Goal: Task Accomplishment & Management: Manage account settings

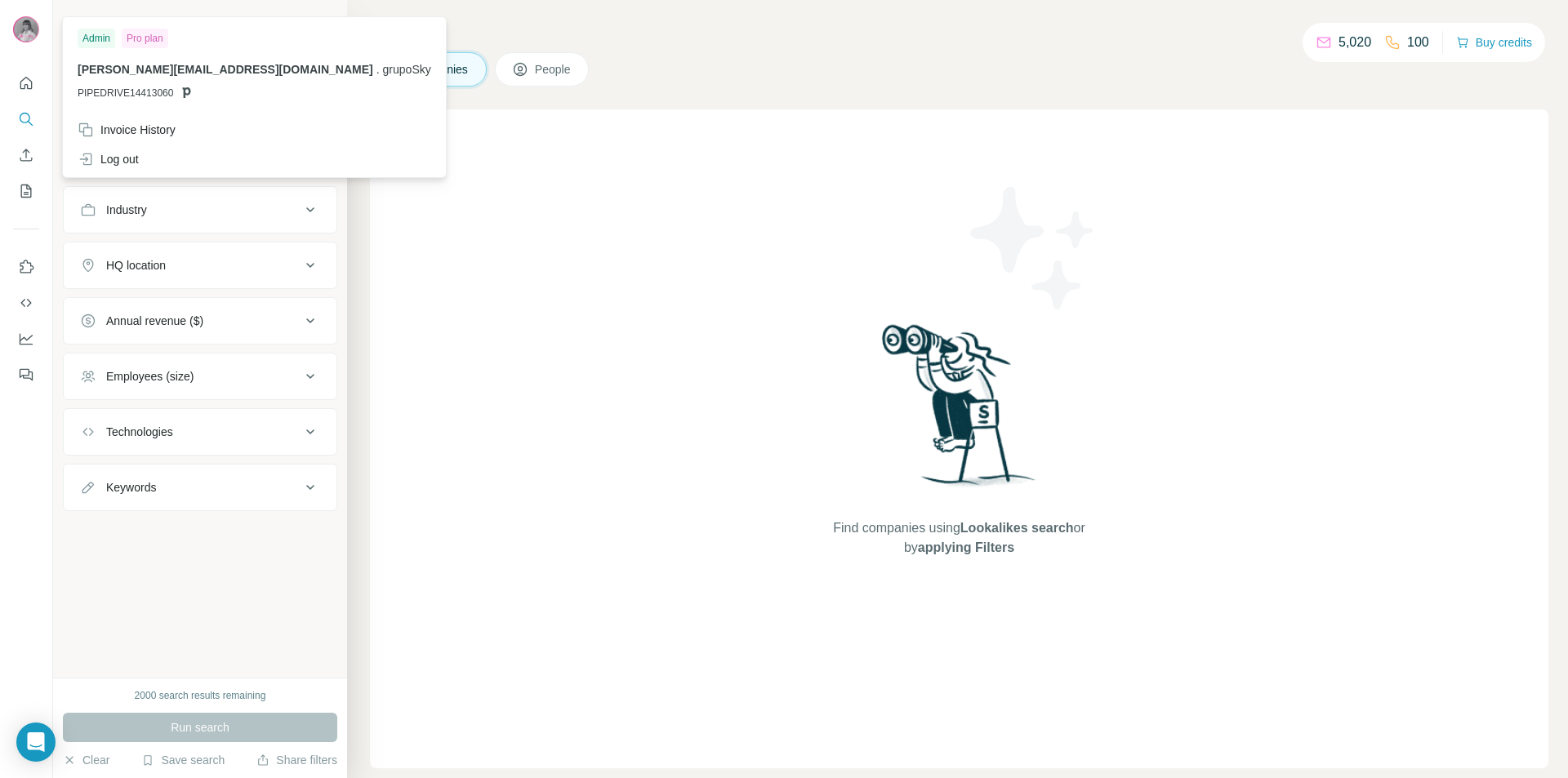
click at [27, 38] on img at bounding box center [26, 29] width 26 height 26
click at [159, 137] on div "Invoice History" at bounding box center [127, 129] width 98 height 16
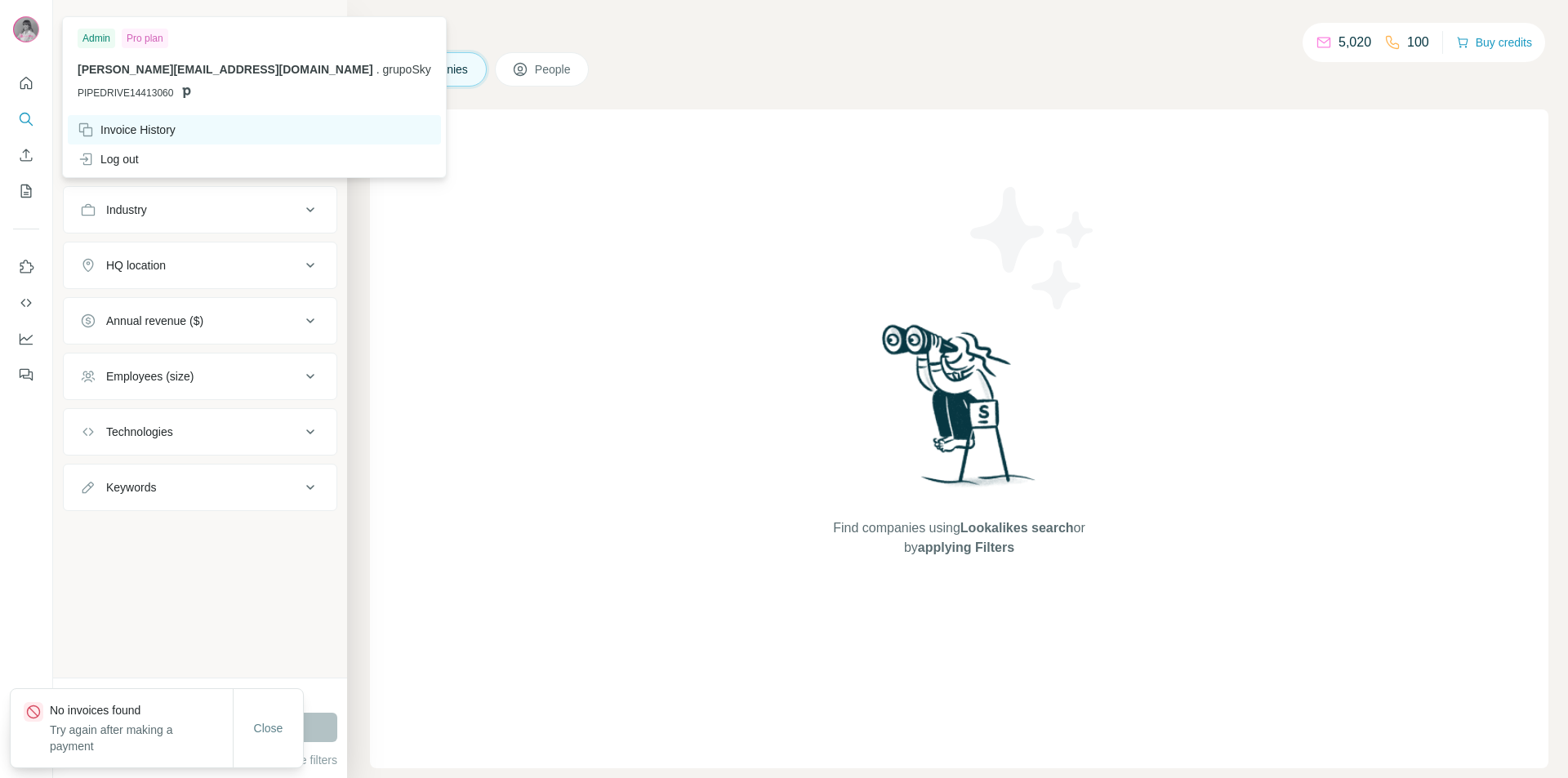
click at [161, 128] on div "Invoice History" at bounding box center [127, 129] width 98 height 16
click at [160, 127] on div "Invoice History" at bounding box center [127, 129] width 98 height 16
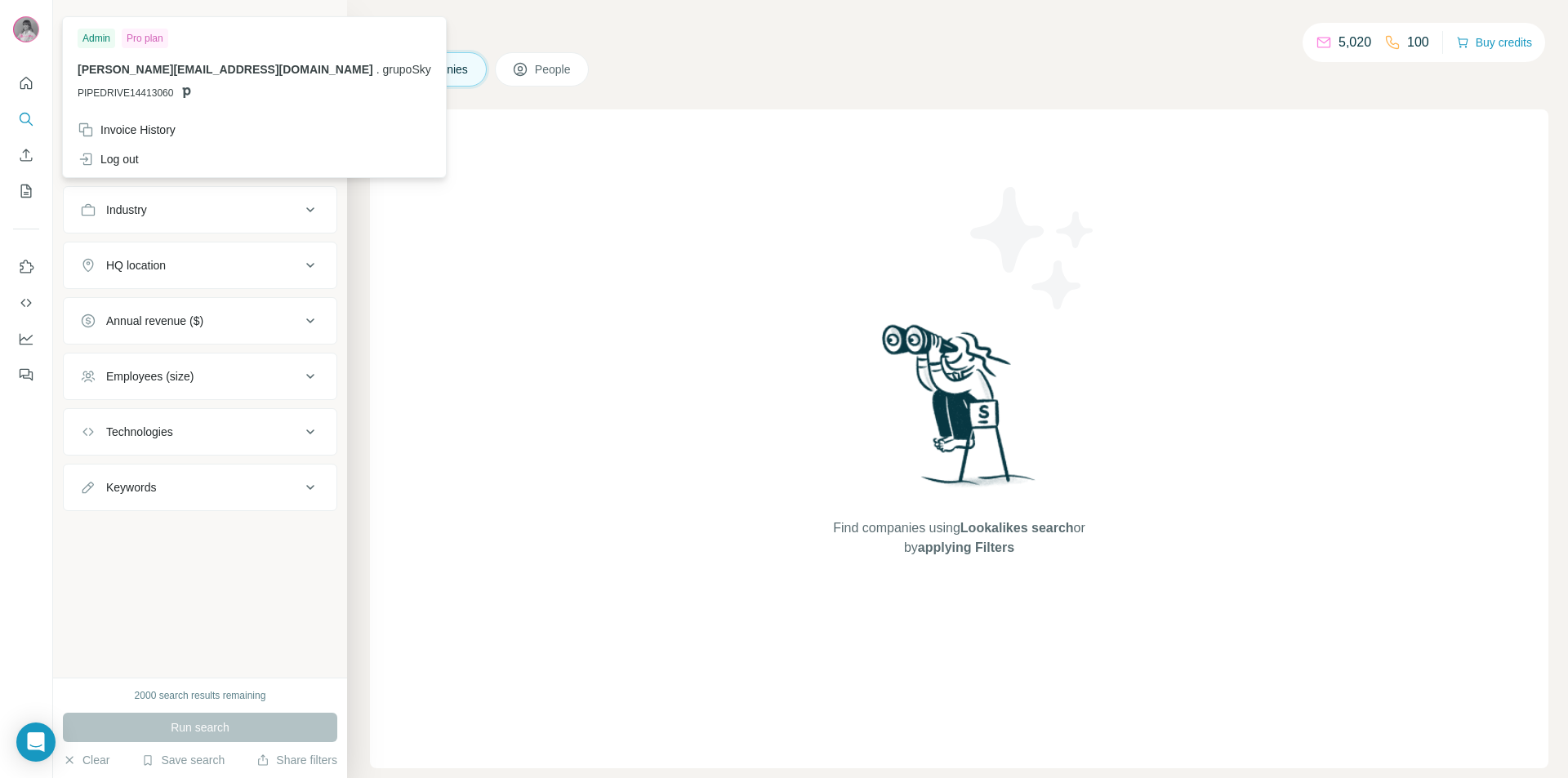
click at [433, 159] on div "Find companies using Lookalikes search or by applying Filters" at bounding box center [959, 438] width 1178 height 659
click at [16, 40] on div at bounding box center [26, 30] width 26 height 29
click at [100, 45] on div "Admin" at bounding box center [97, 38] width 38 height 20
click at [143, 124] on div "Invoice History" at bounding box center [127, 129] width 98 height 16
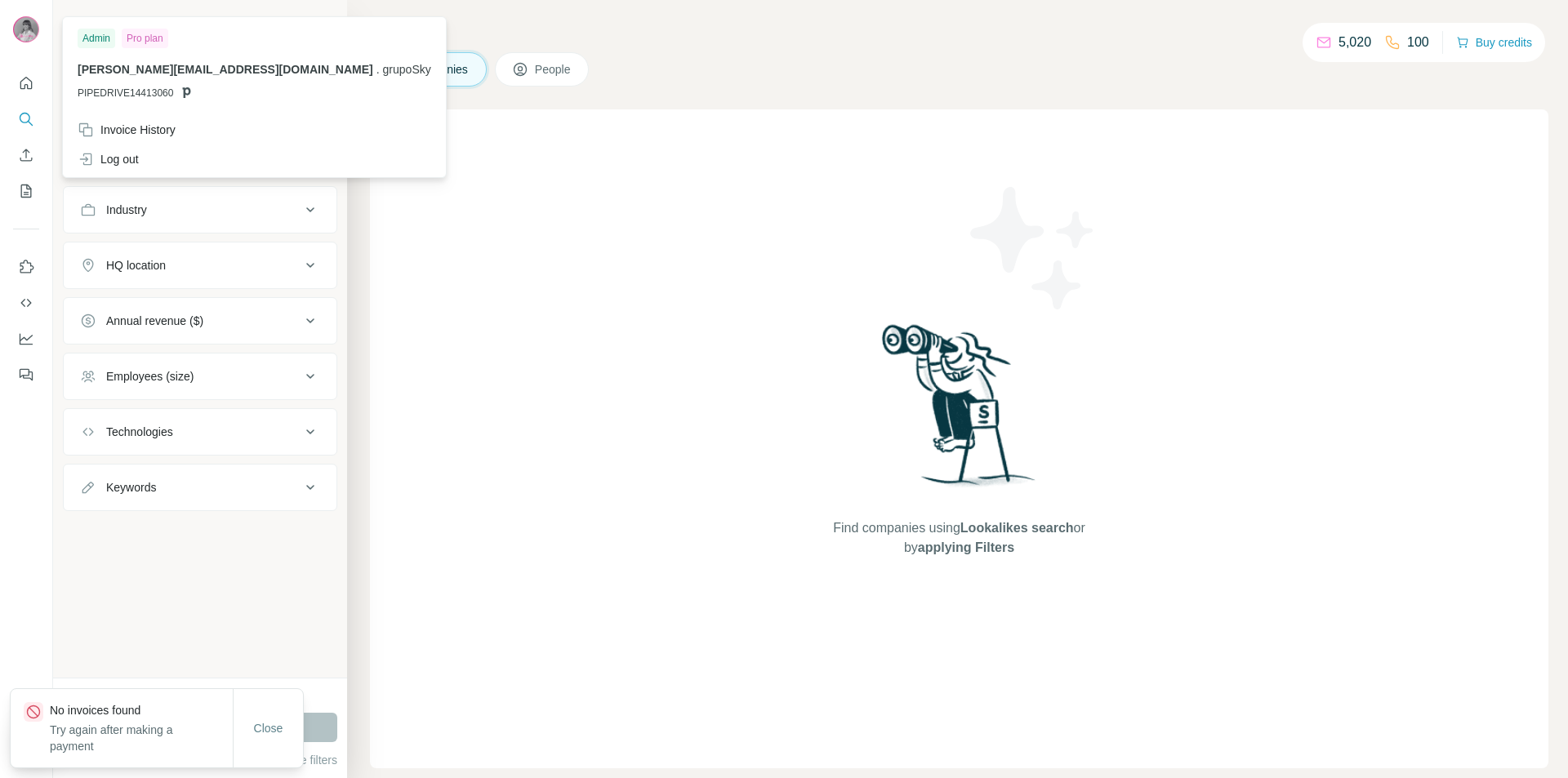
click at [637, 132] on div "Find companies using Lookalikes search or by applying Filters" at bounding box center [959, 438] width 1178 height 659
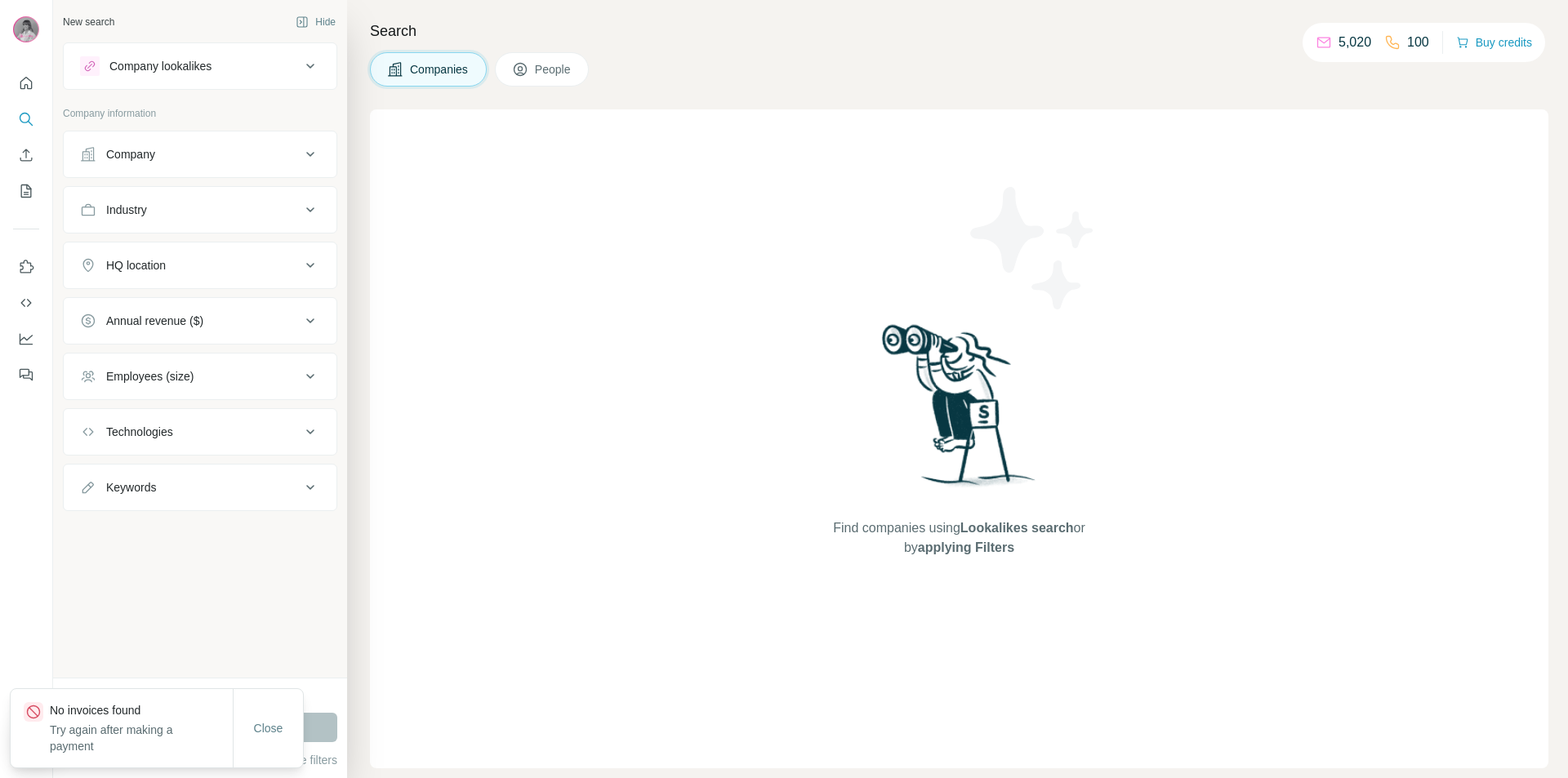
click at [306, 323] on icon at bounding box center [310, 320] width 20 height 20
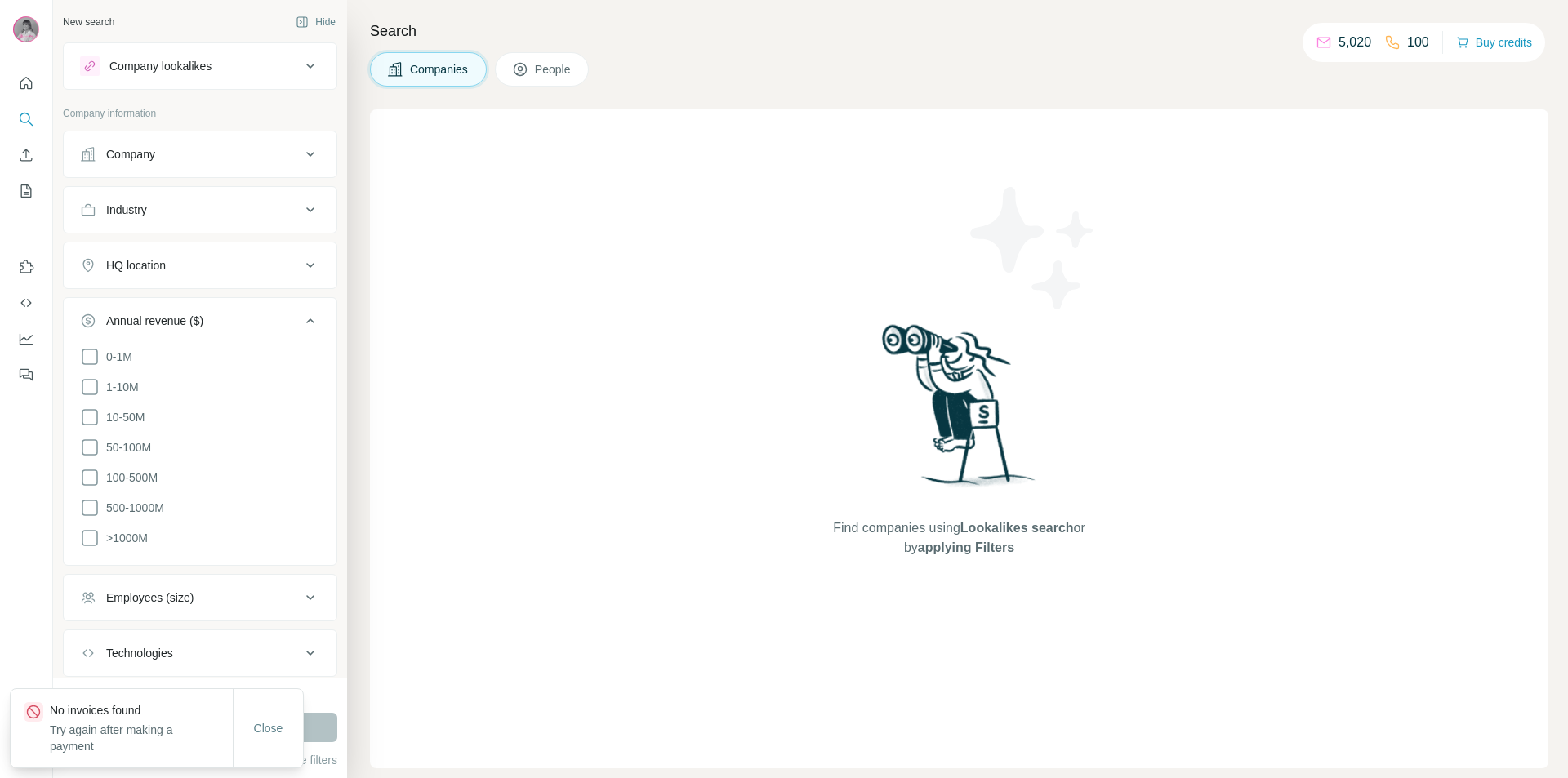
click at [306, 323] on icon at bounding box center [310, 320] width 20 height 20
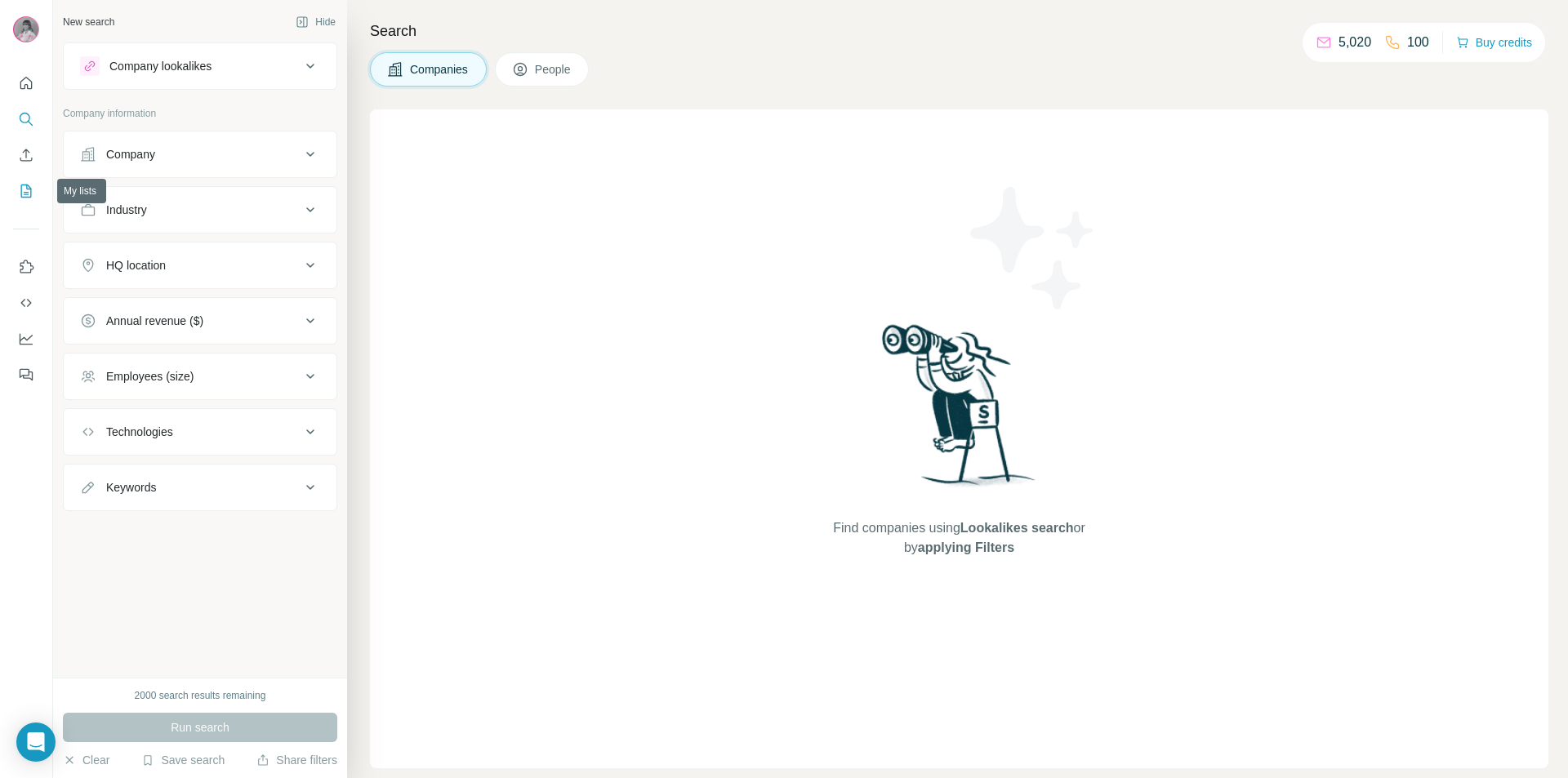
click at [24, 193] on icon "My lists" at bounding box center [27, 189] width 8 height 10
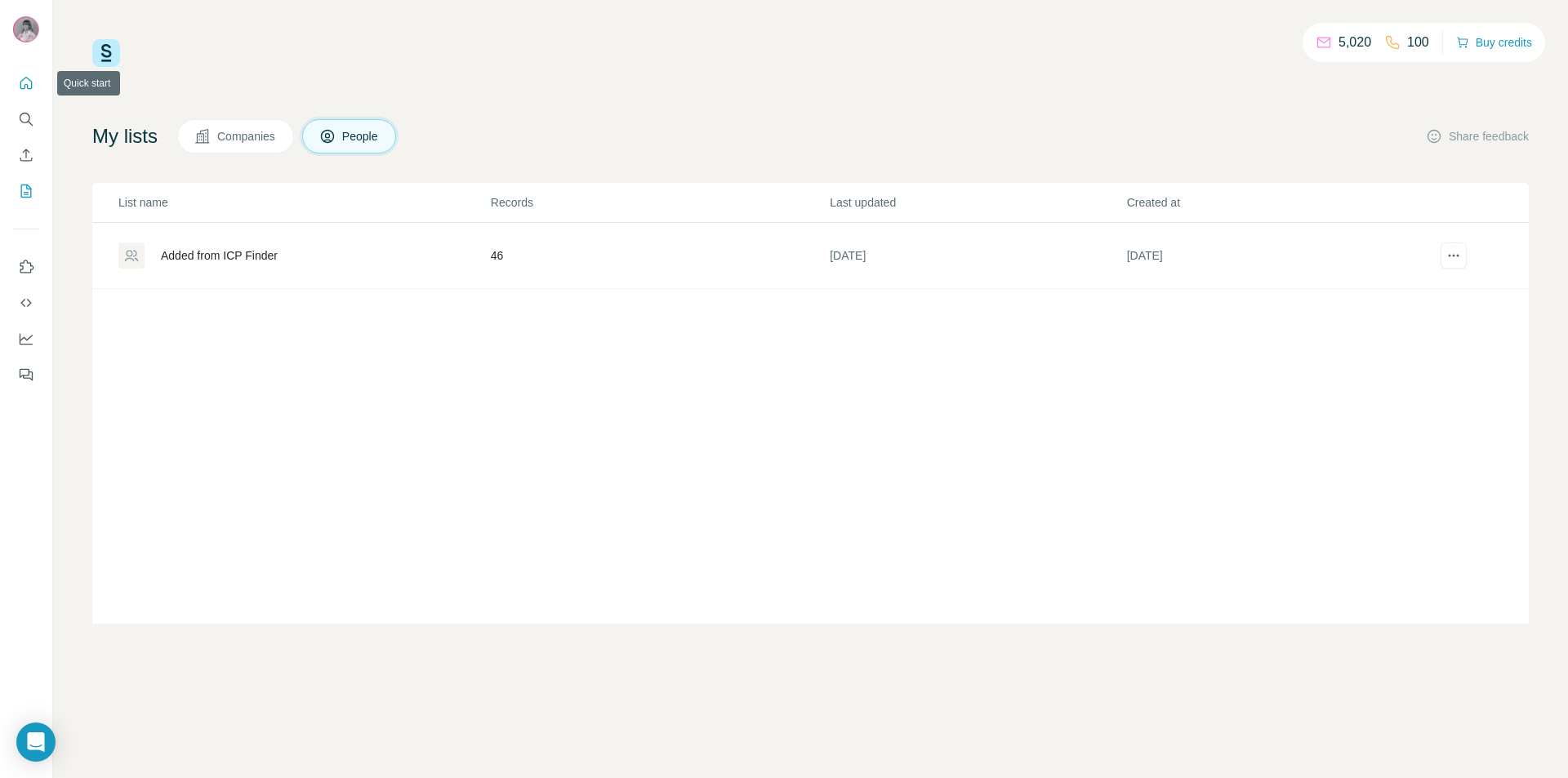
click at [26, 90] on icon "Quick start" at bounding box center [25, 83] width 16 height 16
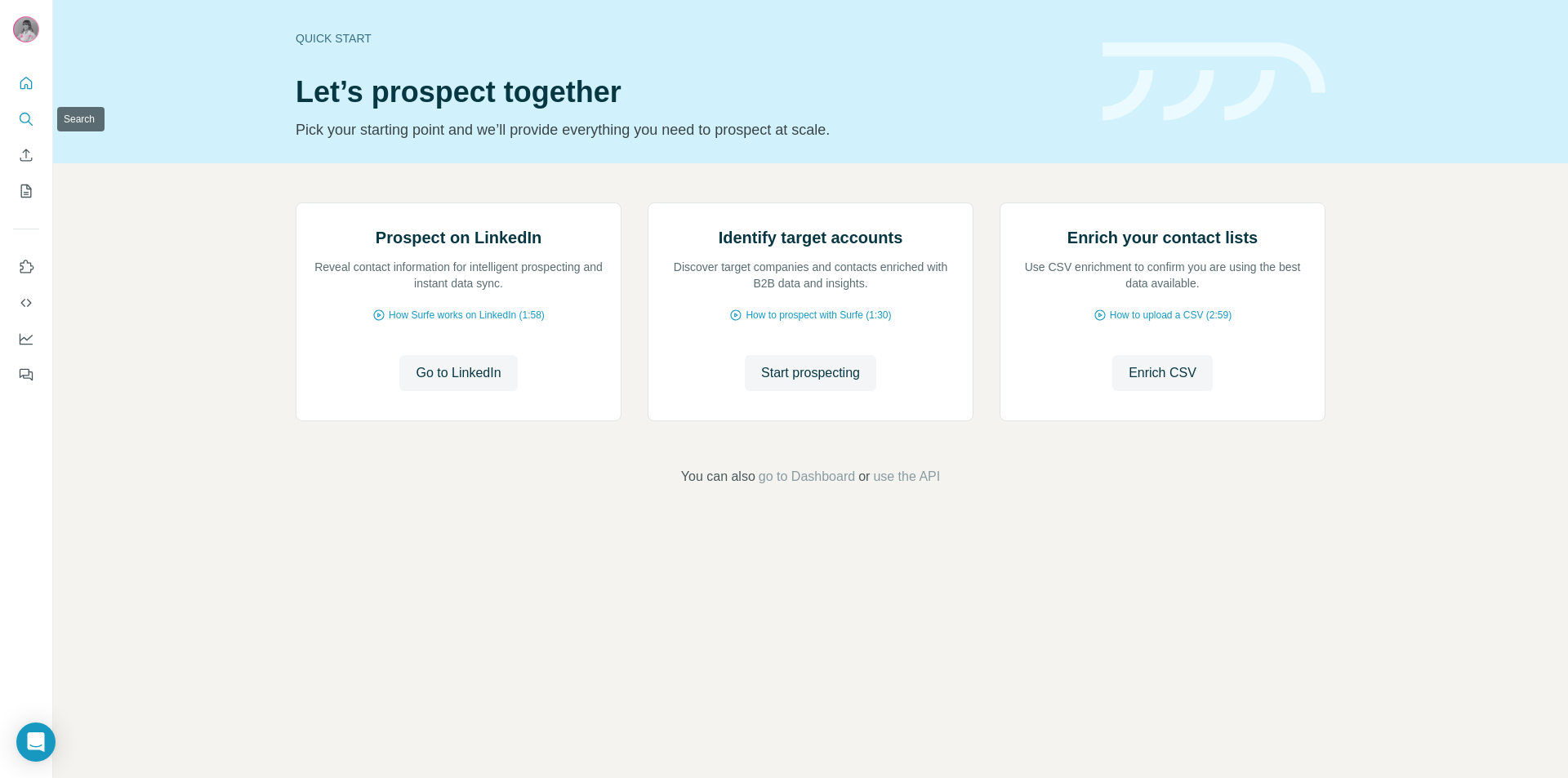
click at [24, 111] on icon "Search" at bounding box center [25, 118] width 16 height 16
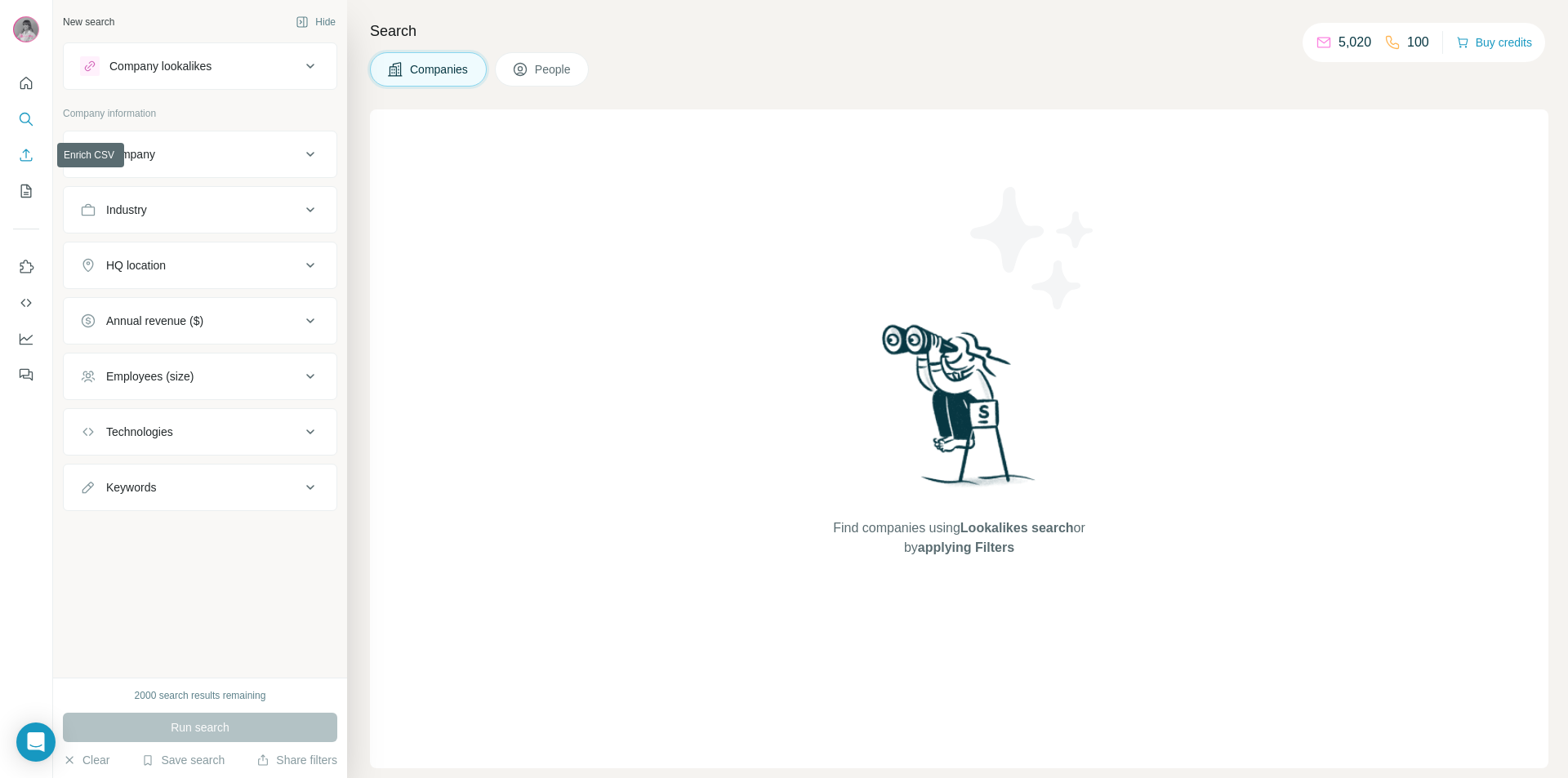
click at [28, 148] on icon "Enrich CSV" at bounding box center [25, 154] width 16 height 16
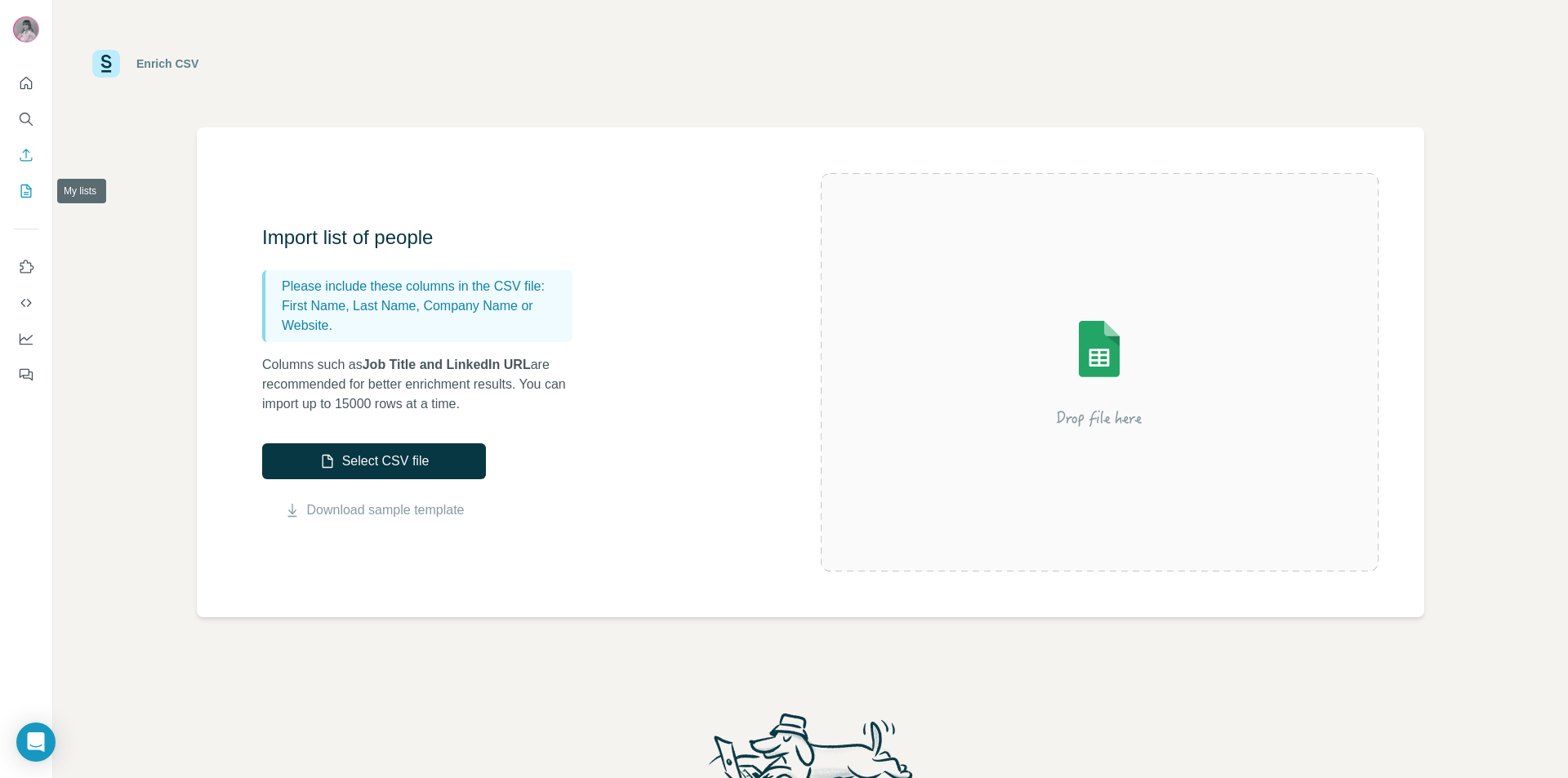
click at [24, 193] on icon "My lists" at bounding box center [27, 189] width 8 height 10
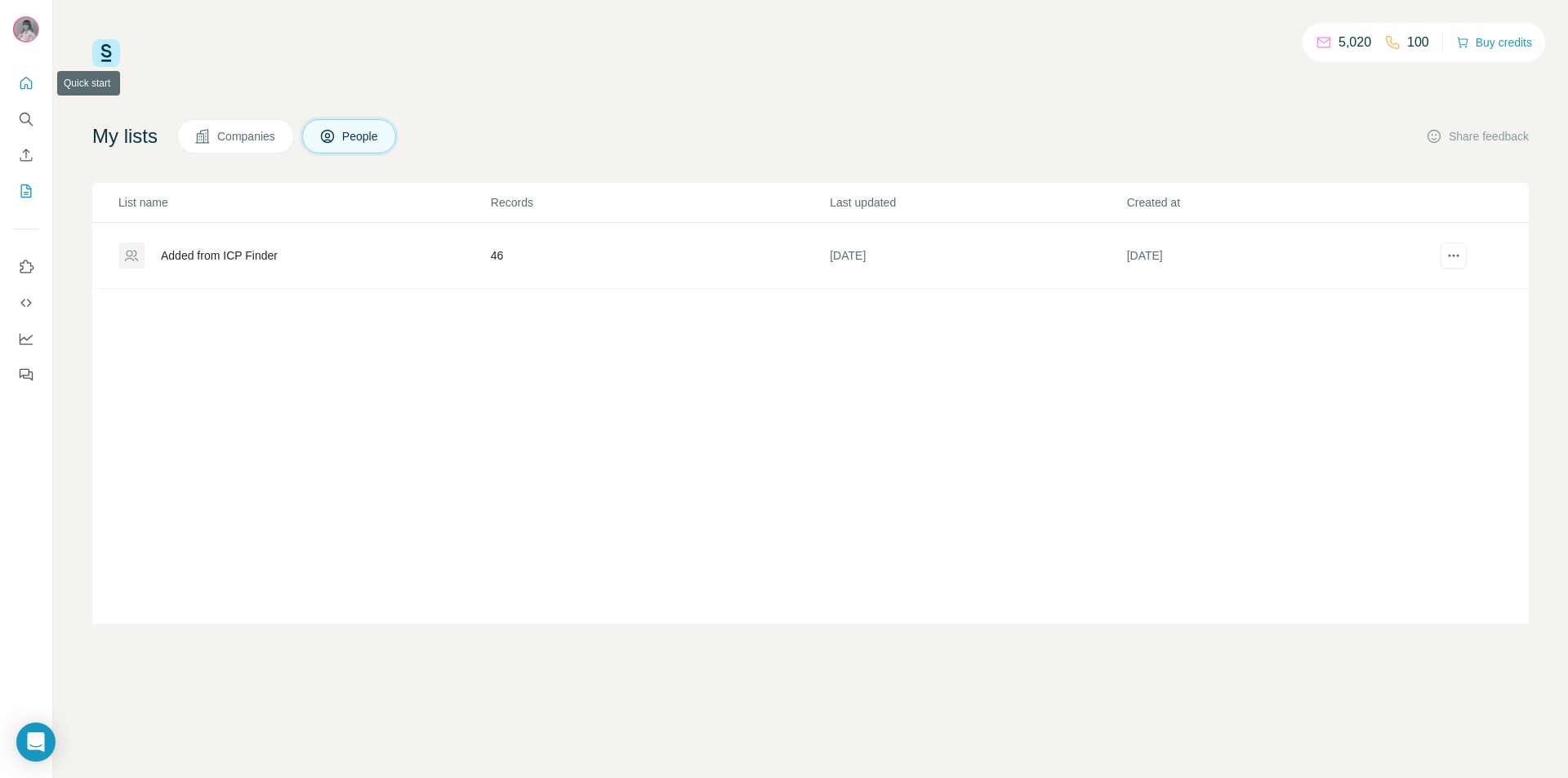
click at [36, 86] on button "Quick start" at bounding box center [26, 83] width 26 height 29
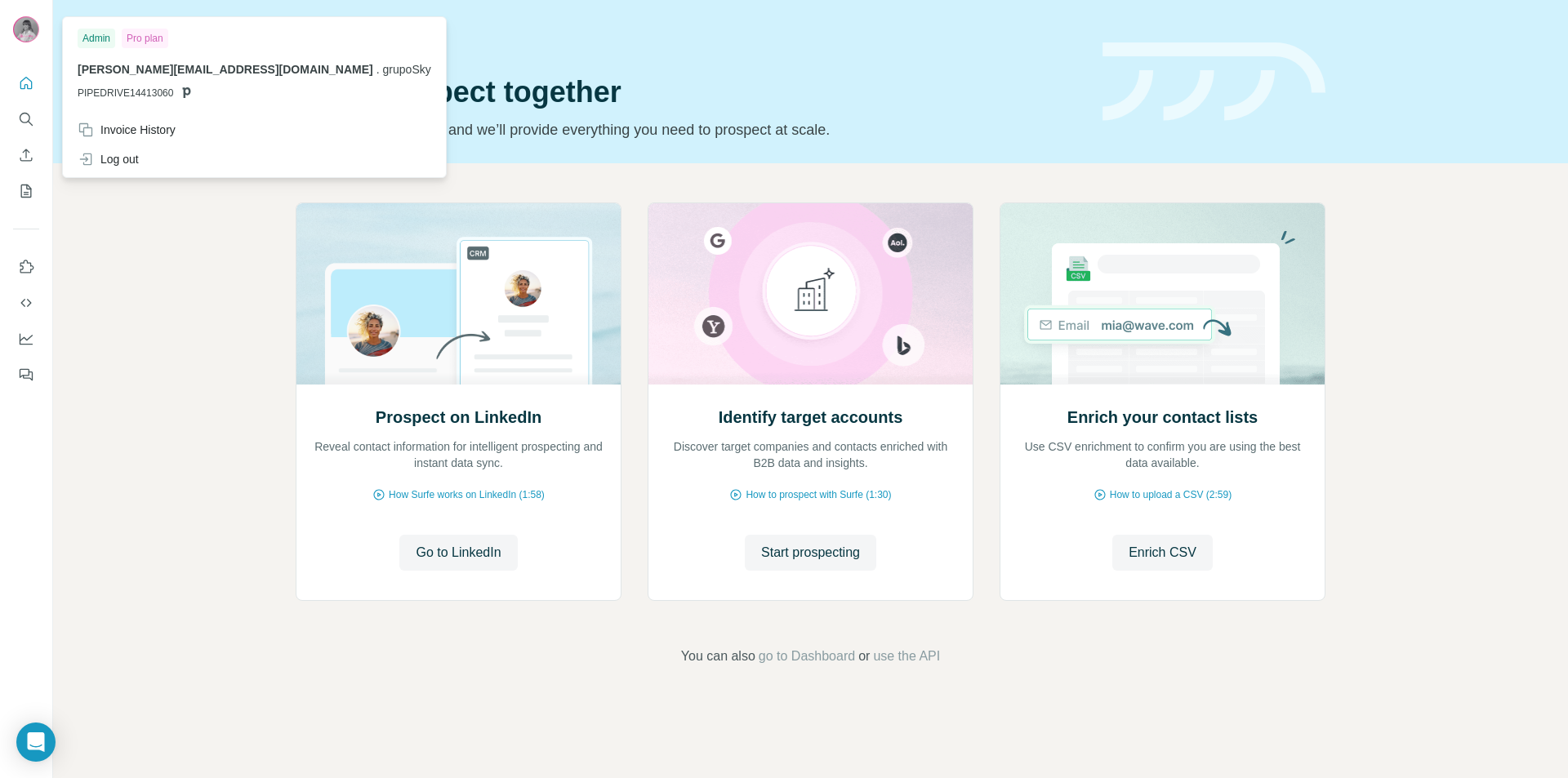
click at [28, 38] on img at bounding box center [26, 29] width 26 height 26
click at [102, 127] on div "Invoice History" at bounding box center [127, 129] width 98 height 16
click at [147, 40] on div "Pro plan" at bounding box center [145, 38] width 47 height 20
click at [137, 34] on div "Pro plan" at bounding box center [145, 38] width 47 height 20
click at [86, 38] on div "Admin" at bounding box center [97, 38] width 38 height 20
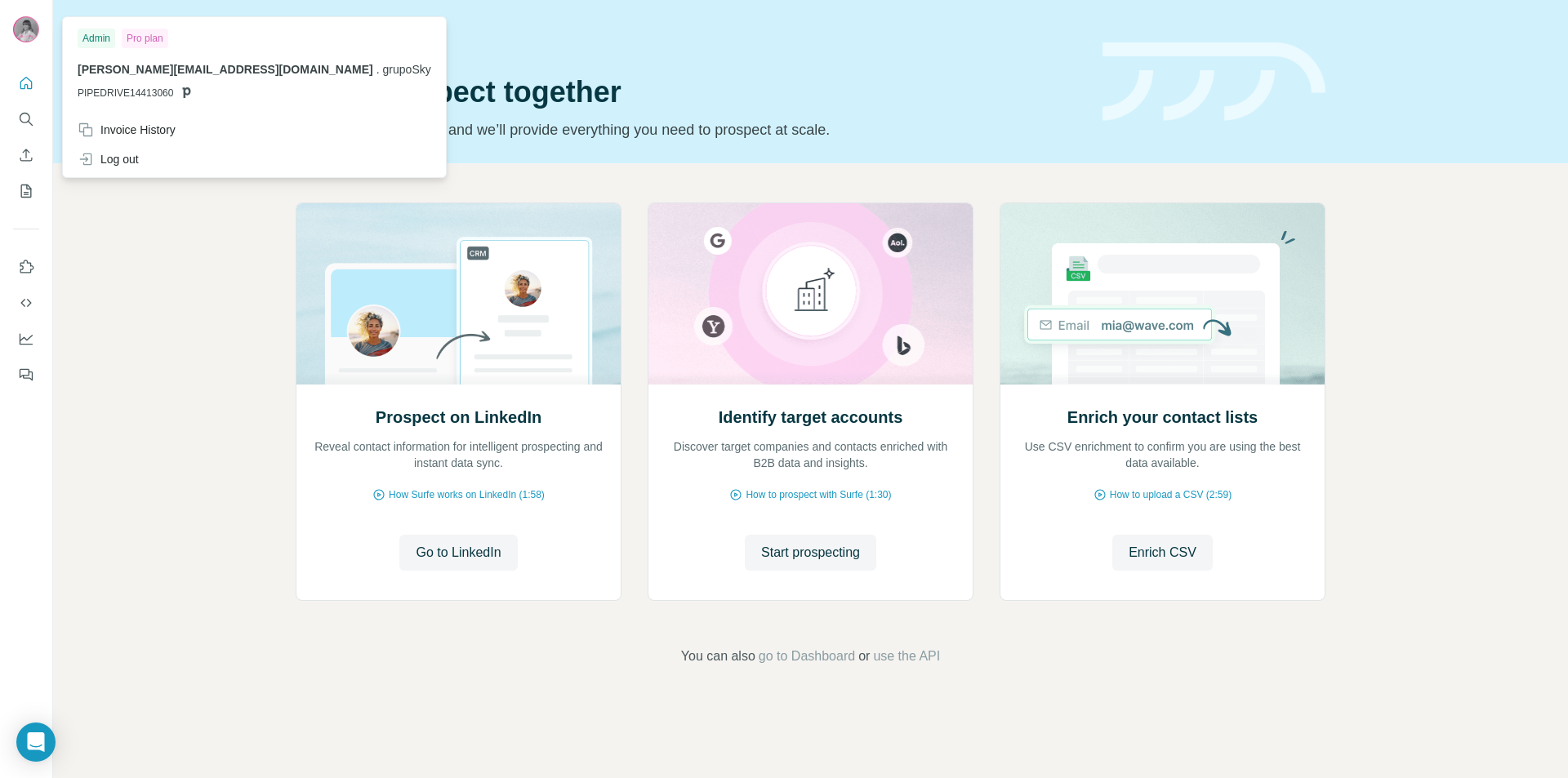
click at [257, 66] on span "[PERSON_NAME][EMAIL_ADDRESS][DOMAIN_NAME]" at bounding box center [226, 70] width 295 height 13
click at [201, 234] on div "Prospect on LinkedIn Reveal contact information for intelligent prospecting and…" at bounding box center [809, 434] width 1514 height 542
